Goal: Task Accomplishment & Management: Manage account settings

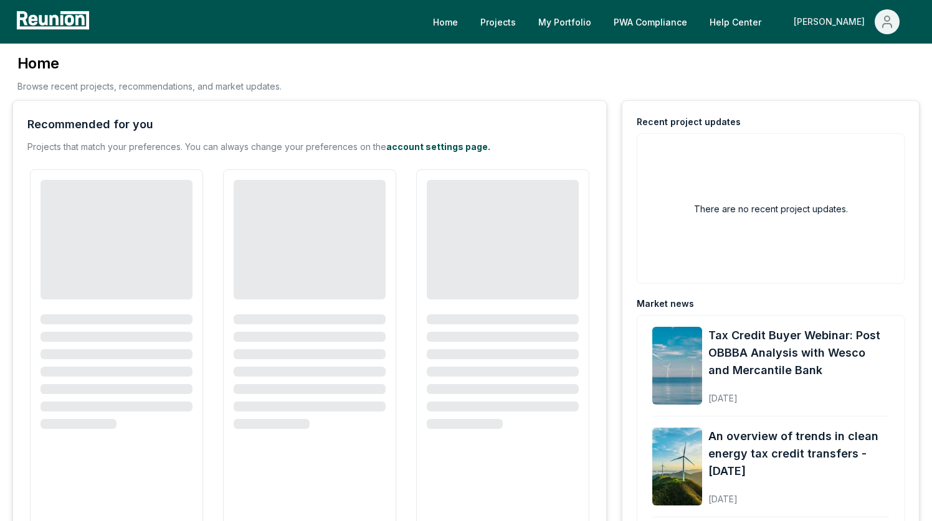
click at [876, 29] on button "[PERSON_NAME]" at bounding box center [847, 21] width 126 height 25
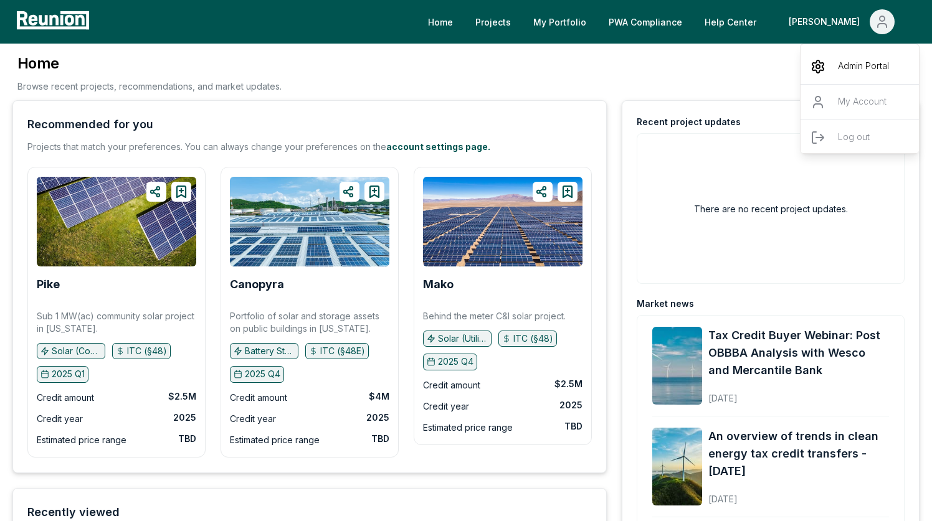
click at [850, 70] on p "Admin Portal" at bounding box center [863, 66] width 51 height 15
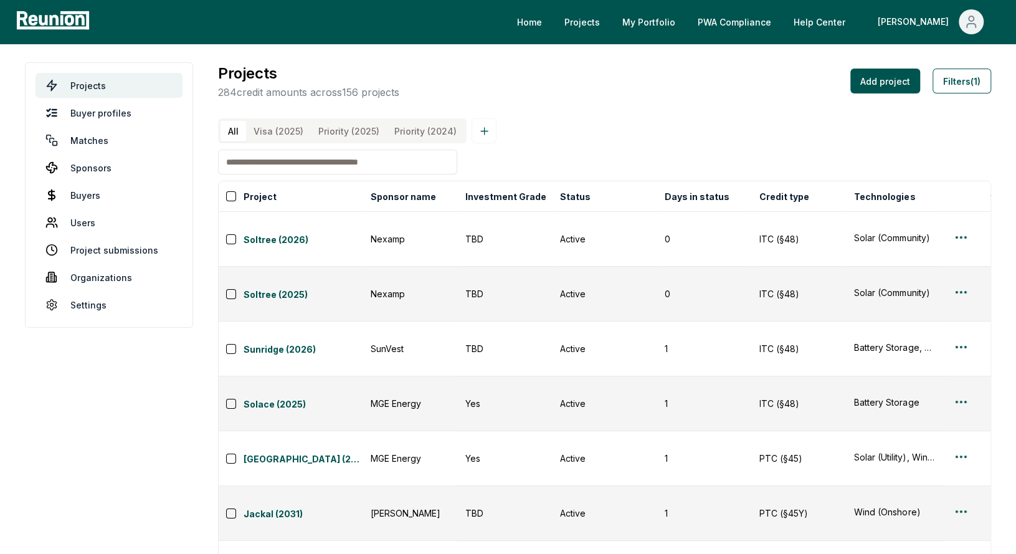
click at [394, 164] on input at bounding box center [337, 162] width 239 height 25
click at [931, 86] on button "Filters (1)" at bounding box center [962, 81] width 59 height 25
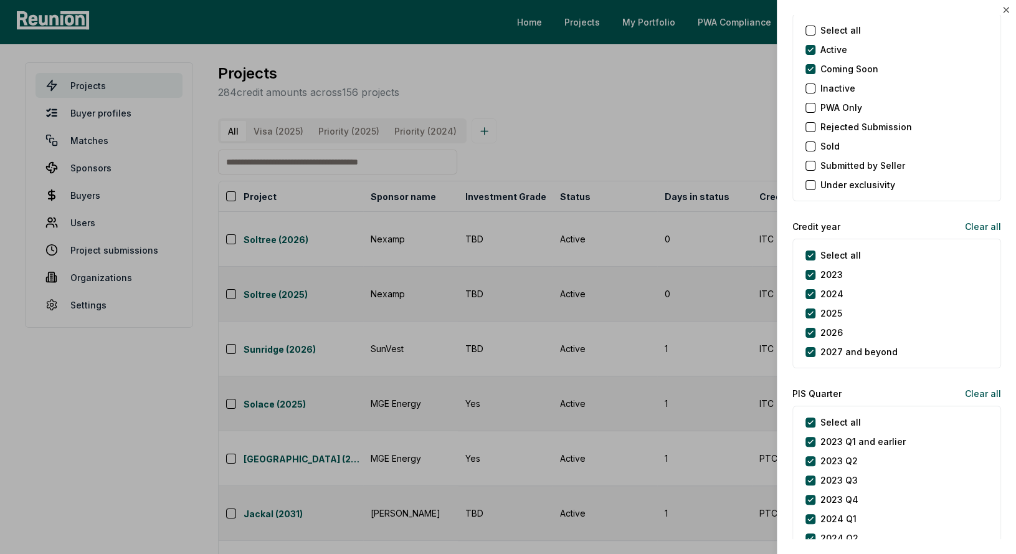
scroll to position [1588, 0]
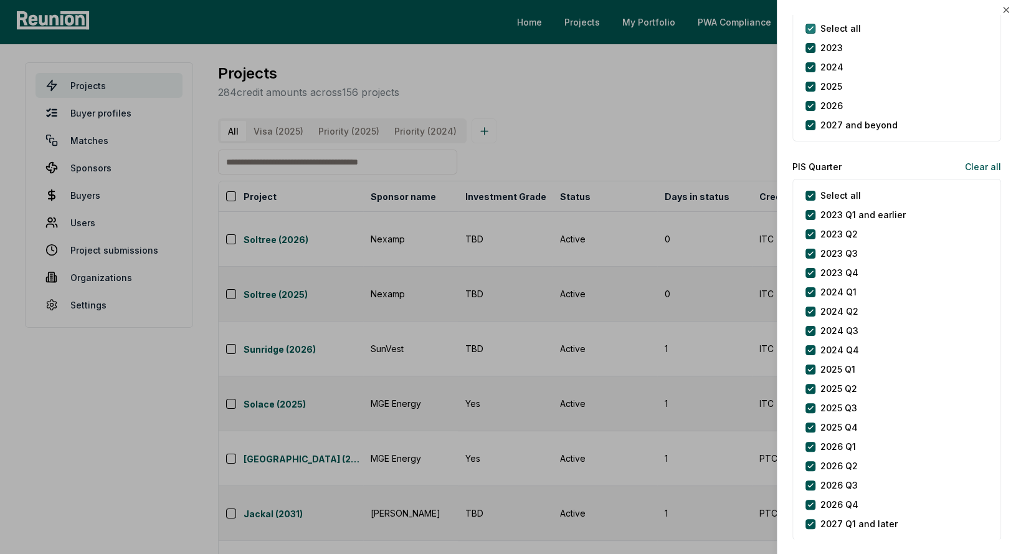
click at [811, 24] on year "Select all" at bounding box center [810, 29] width 10 height 10
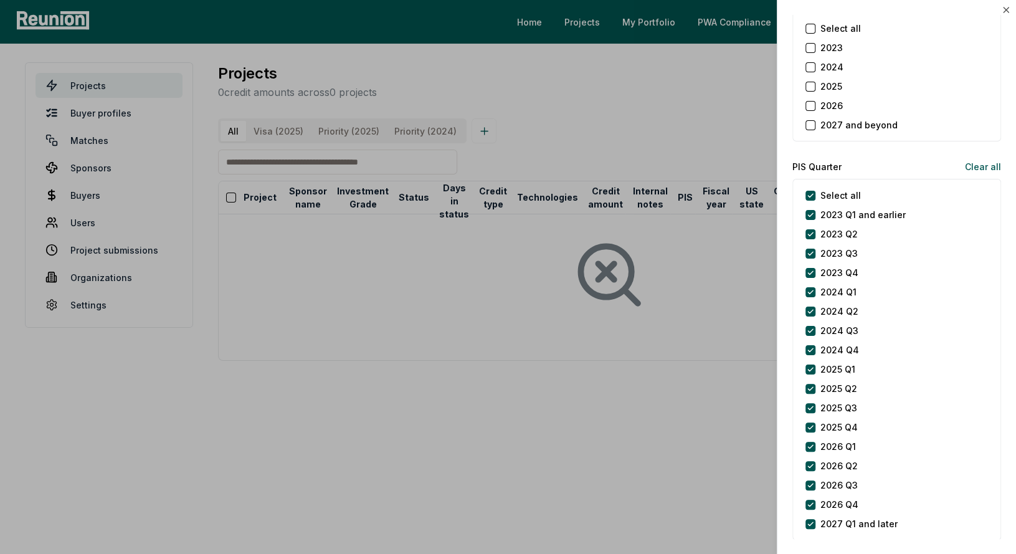
click at [810, 101] on button "2026" at bounding box center [810, 106] width 10 height 10
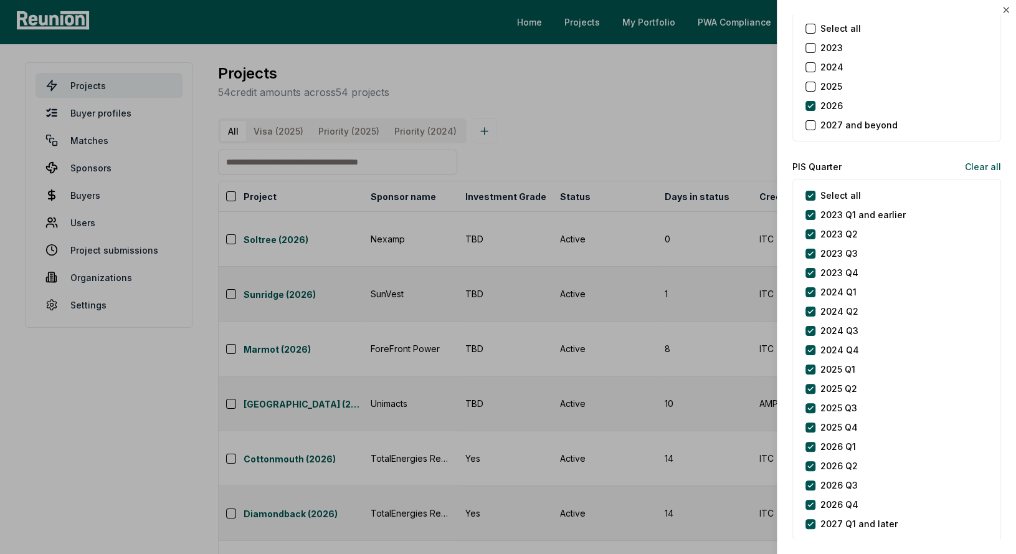
click at [662, 112] on div at bounding box center [508, 277] width 1016 height 554
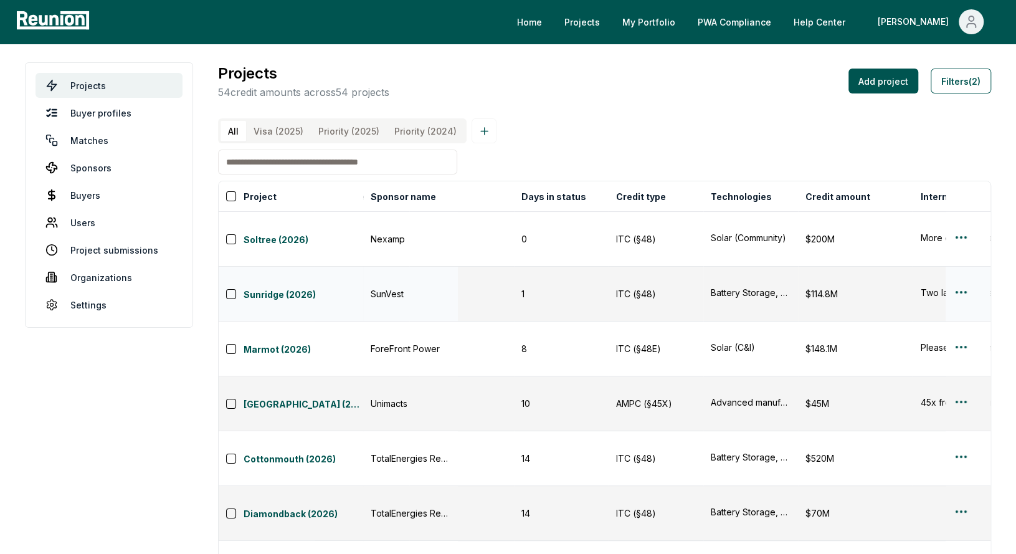
scroll to position [0, 213]
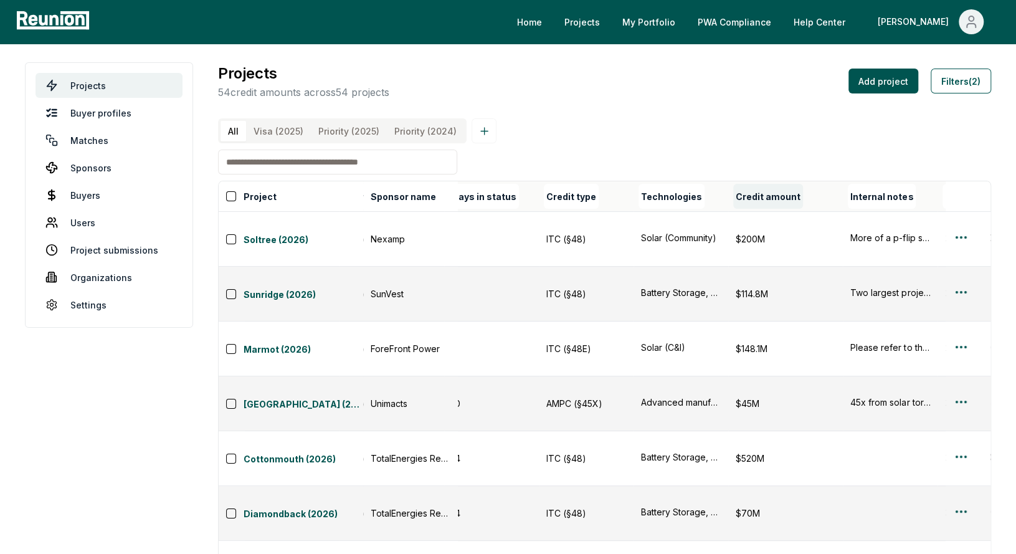
click at [779, 196] on button "Credit amount" at bounding box center [768, 196] width 70 height 25
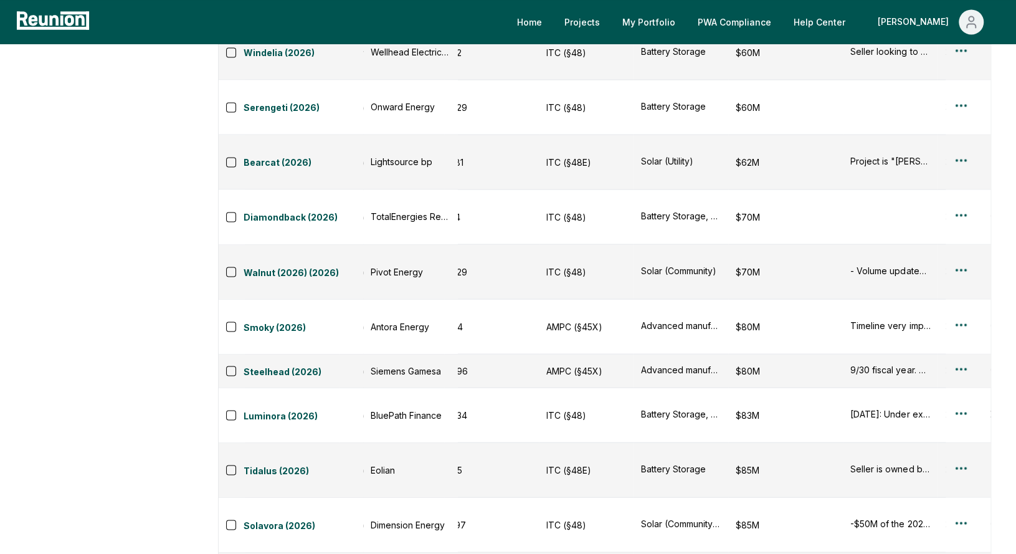
scroll to position [1504, 0]
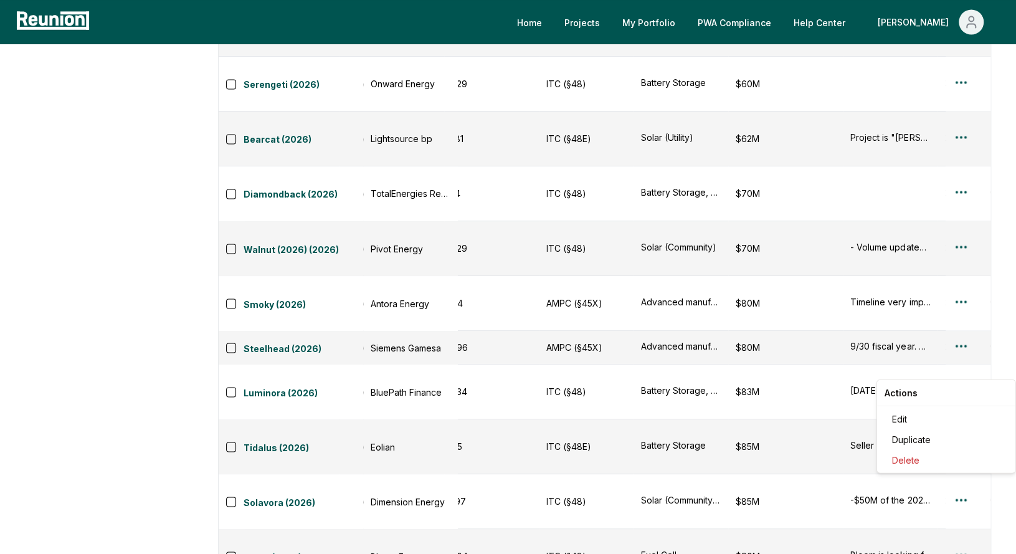
click at [931, 479] on html "Please visit us on your desktop We're working on making our marketplace mobile-…" at bounding box center [508, 29] width 1016 height 3067
click at [931, 416] on div "Edit" at bounding box center [946, 419] width 118 height 21
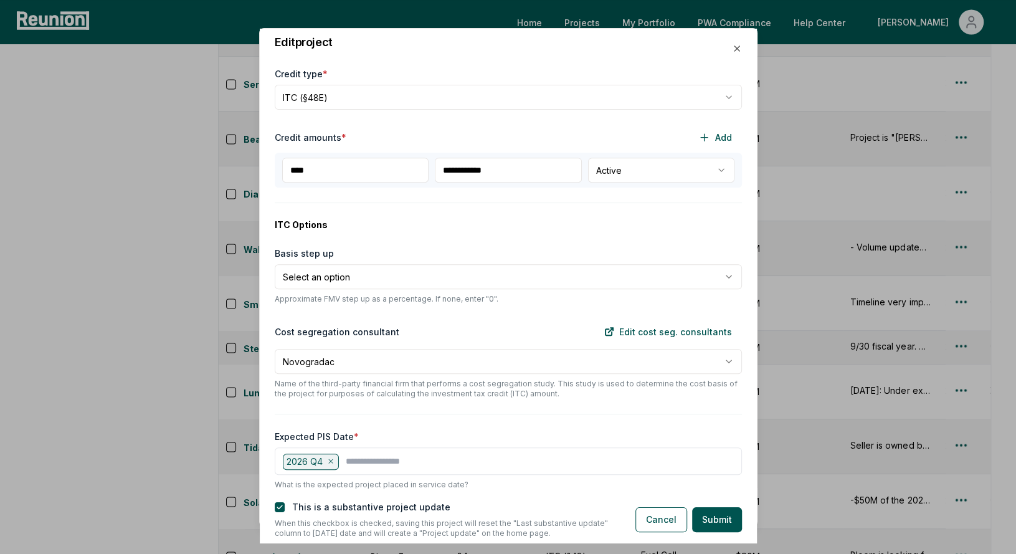
scroll to position [354, 0]
